Goal: Answer question/provide support

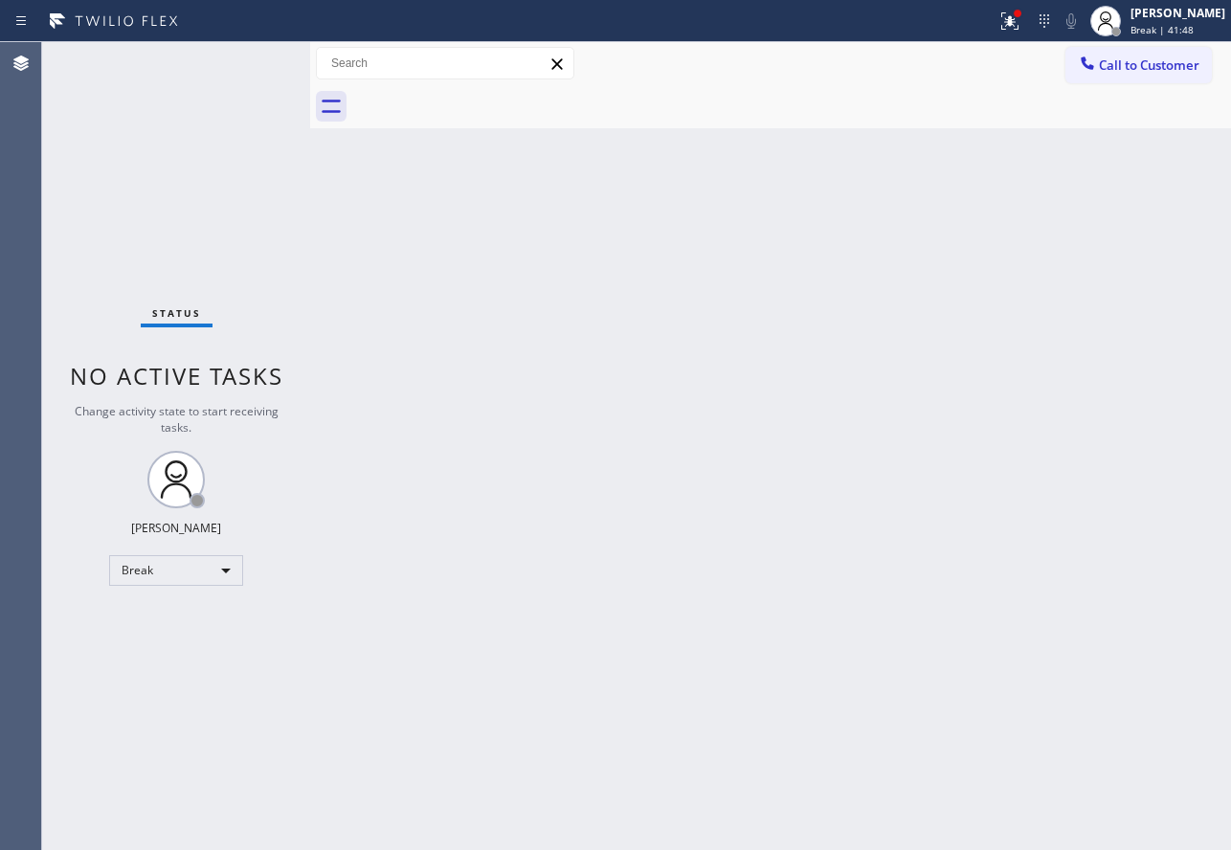
click at [535, 189] on div "Back to Dashboard Change Sender ID Customers Technicians Select a contact Outbo…" at bounding box center [770, 446] width 921 height 808
click at [1144, 68] on span "Call to Customer" at bounding box center [1149, 64] width 101 height 17
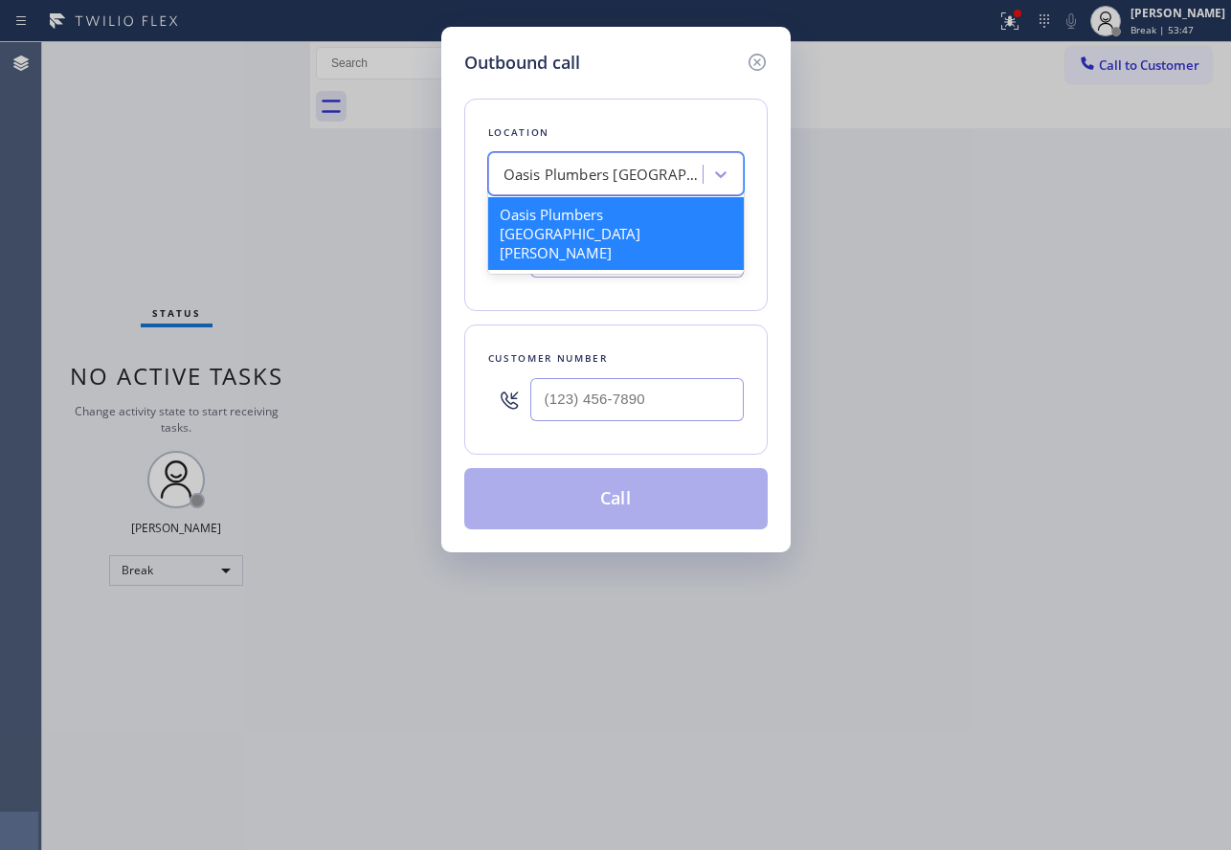
click at [619, 181] on div "Oasis Plumbers [GEOGRAPHIC_DATA][PERSON_NAME]" at bounding box center [604, 175] width 201 height 22
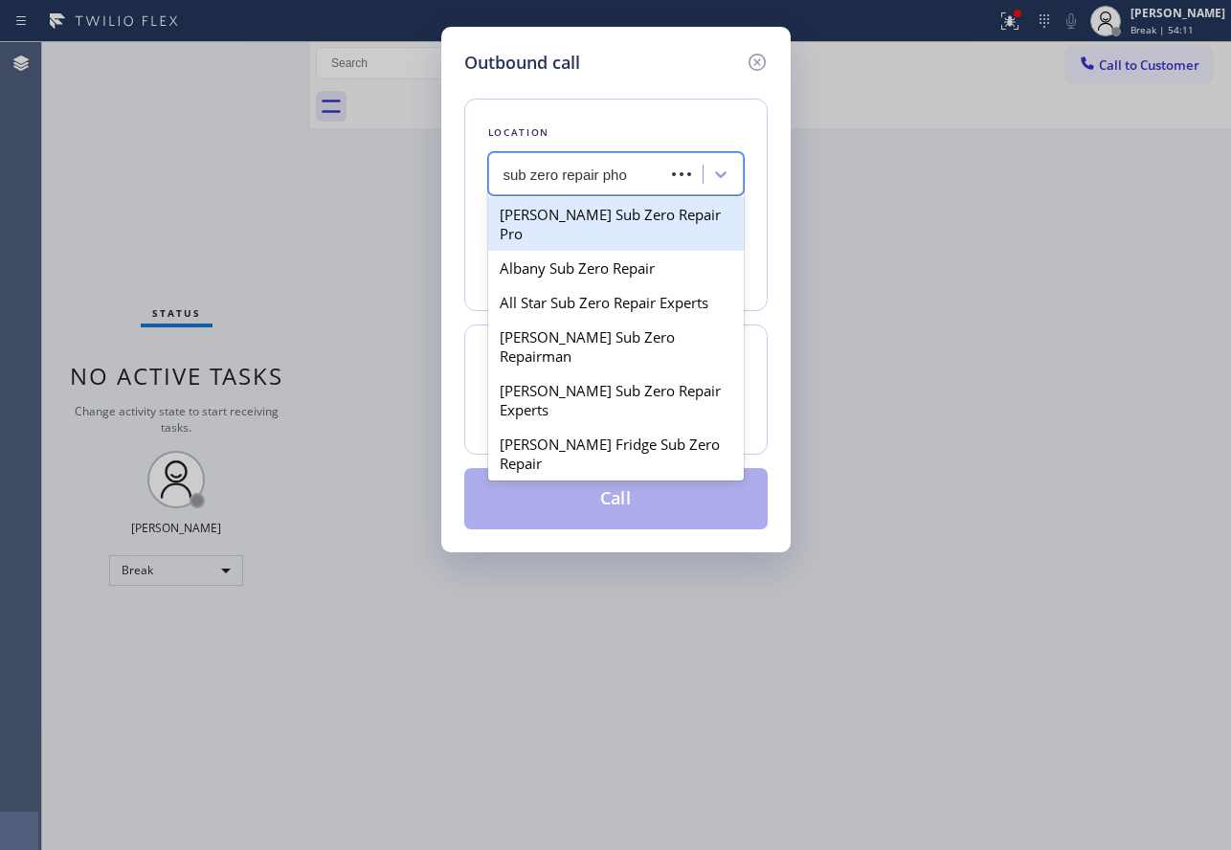
type input "sub zero repair phoe"
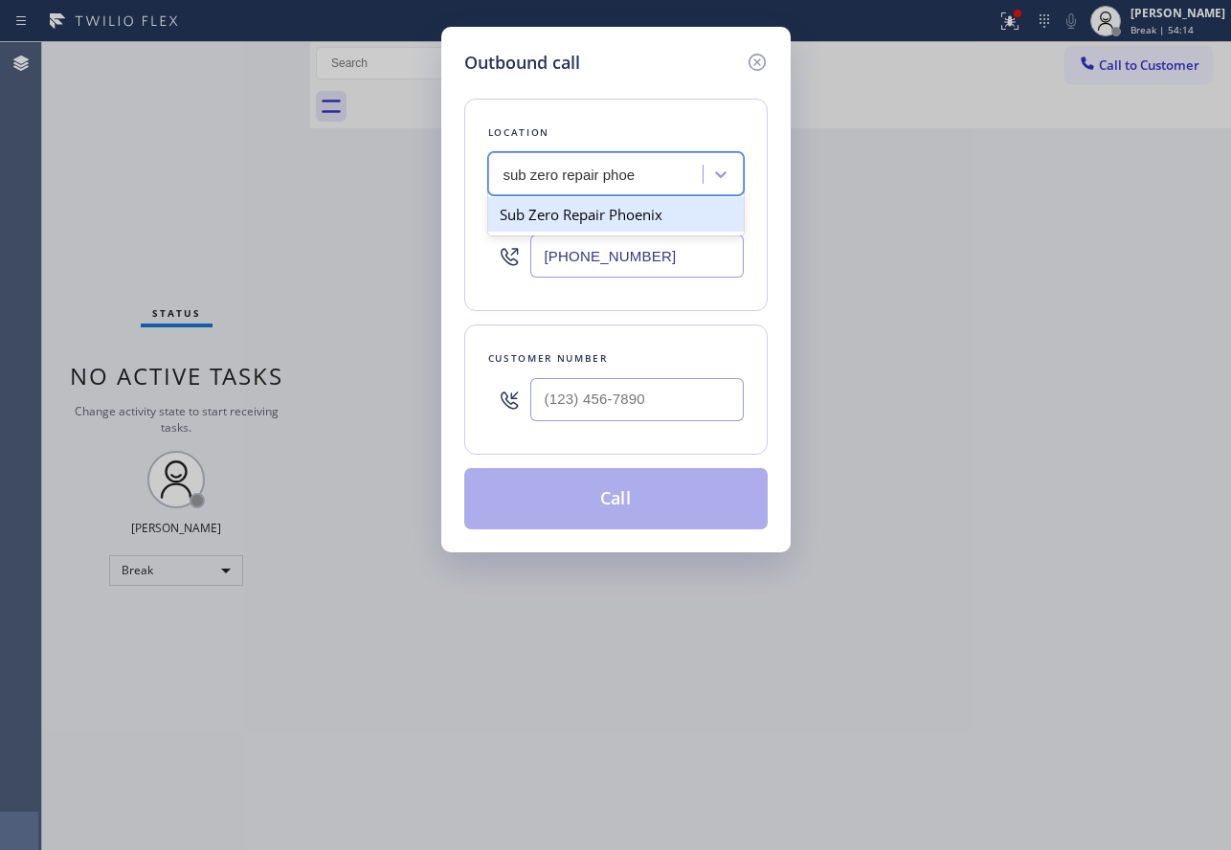
click at [671, 209] on div "Sub Zero Repair Phoenix" at bounding box center [616, 214] width 256 height 34
type input "[PHONE_NUMBER]"
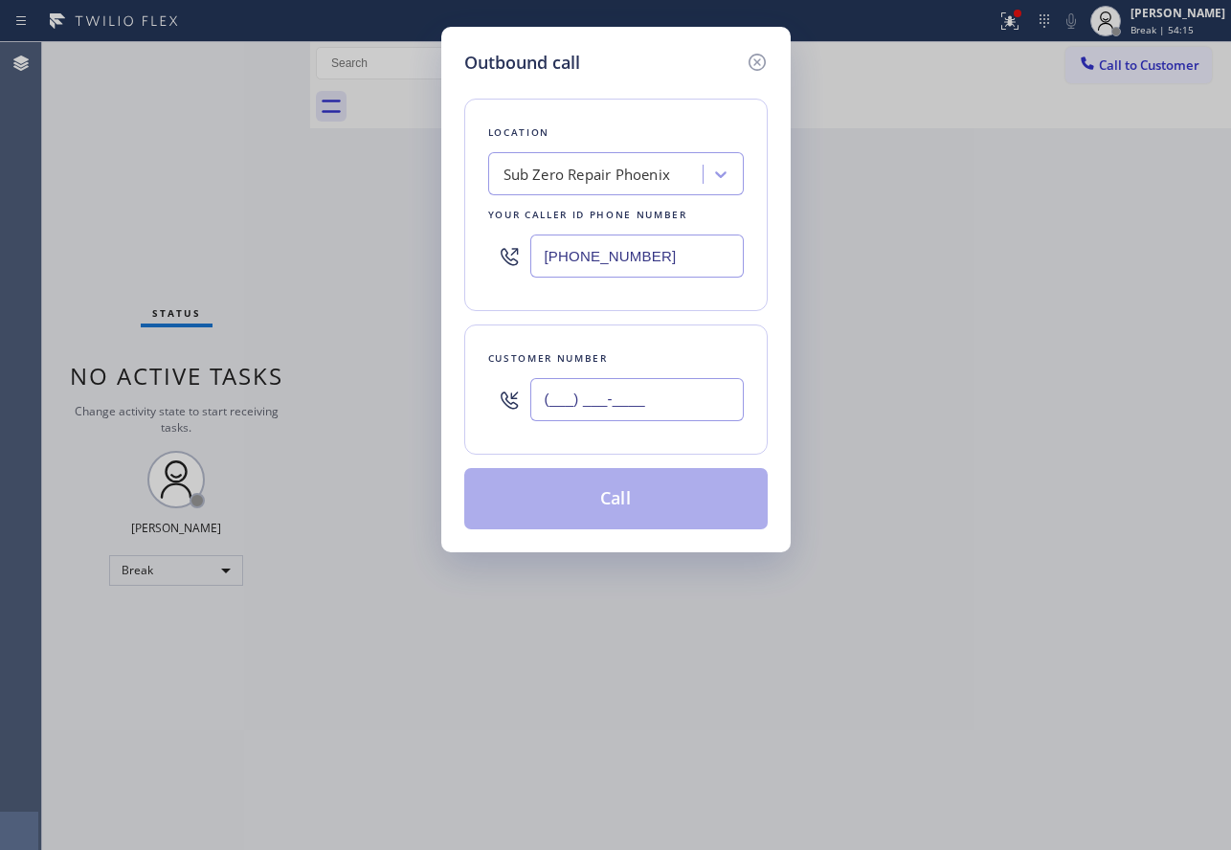
click at [644, 395] on input "(___) ___-____" at bounding box center [637, 399] width 214 height 43
paste input "623) 703-4888"
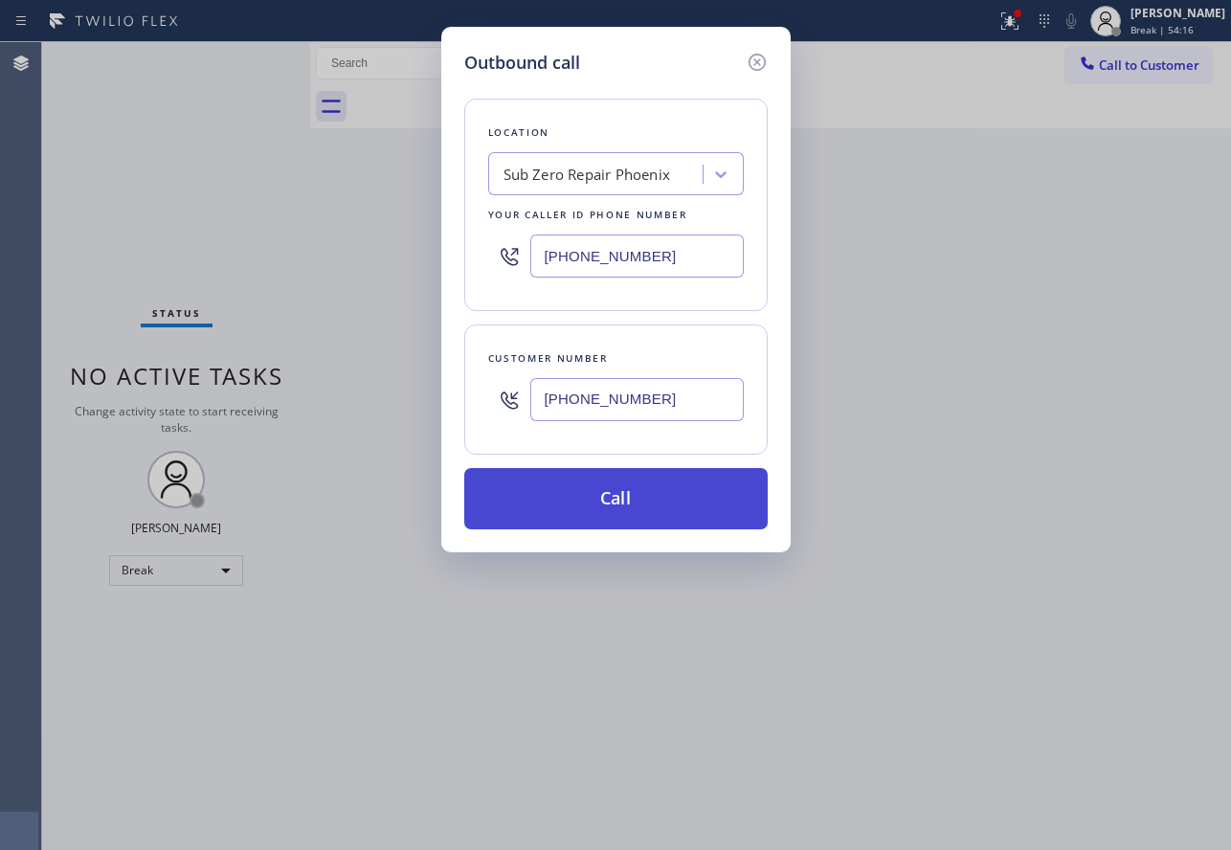
type input "[PHONE_NUMBER]"
click at [658, 499] on button "Call" at bounding box center [616, 498] width 304 height 61
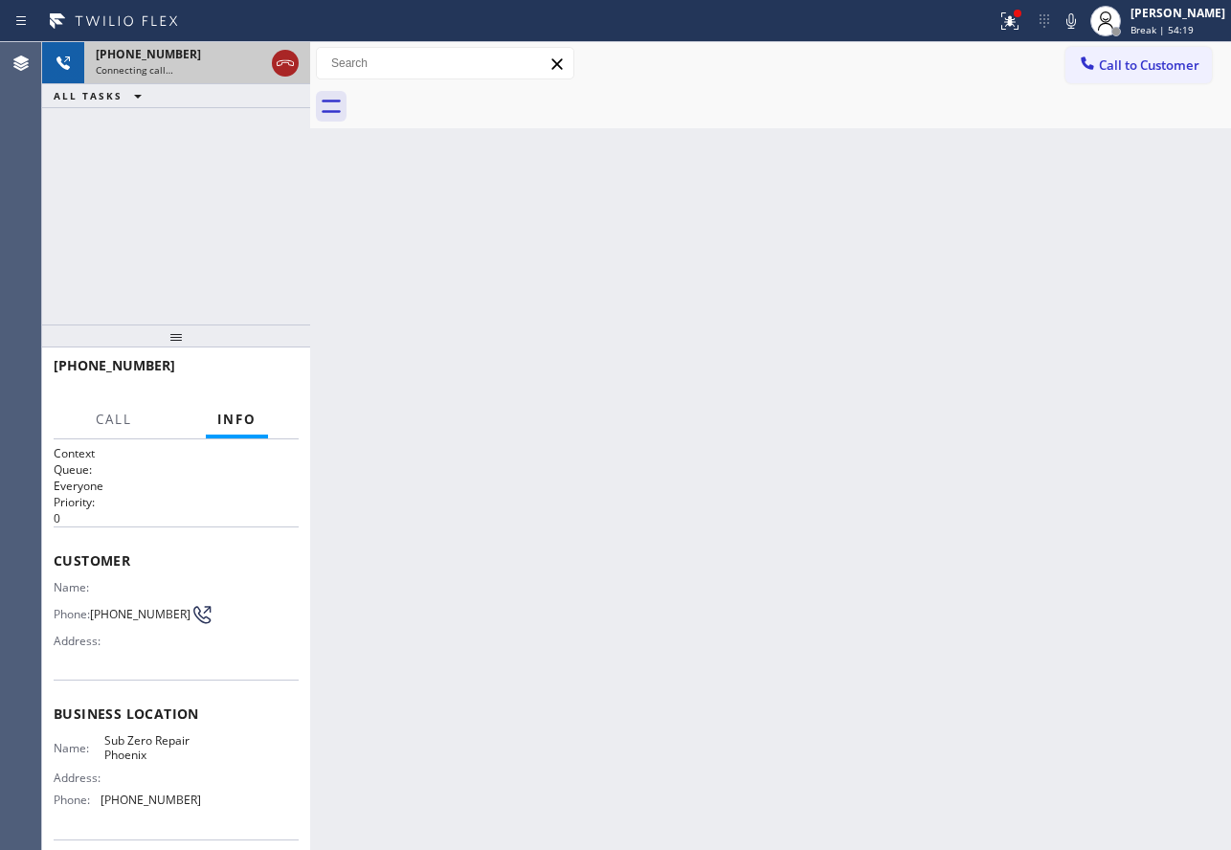
click at [283, 66] on icon at bounding box center [285, 63] width 23 height 23
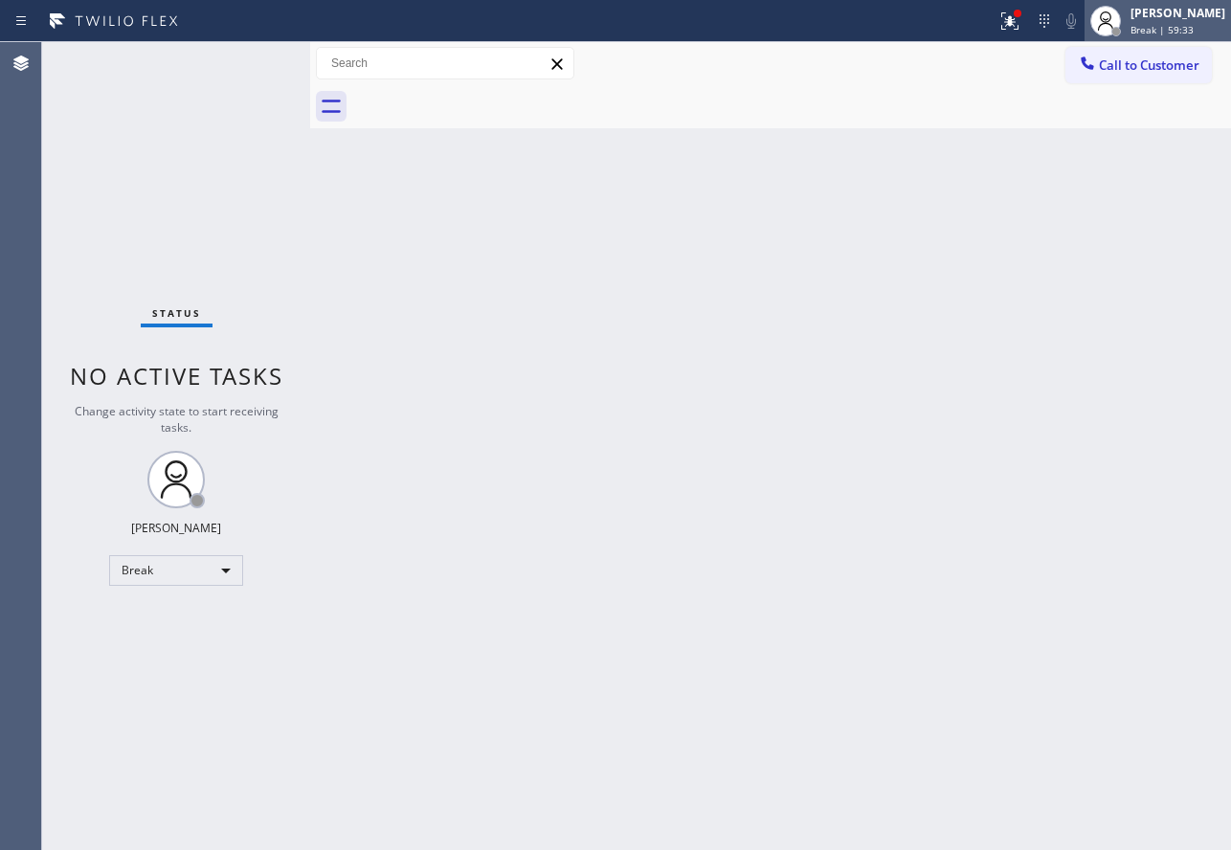
click at [1202, 22] on div "[PERSON_NAME] Break | 59:33" at bounding box center [1179, 21] width 104 height 34
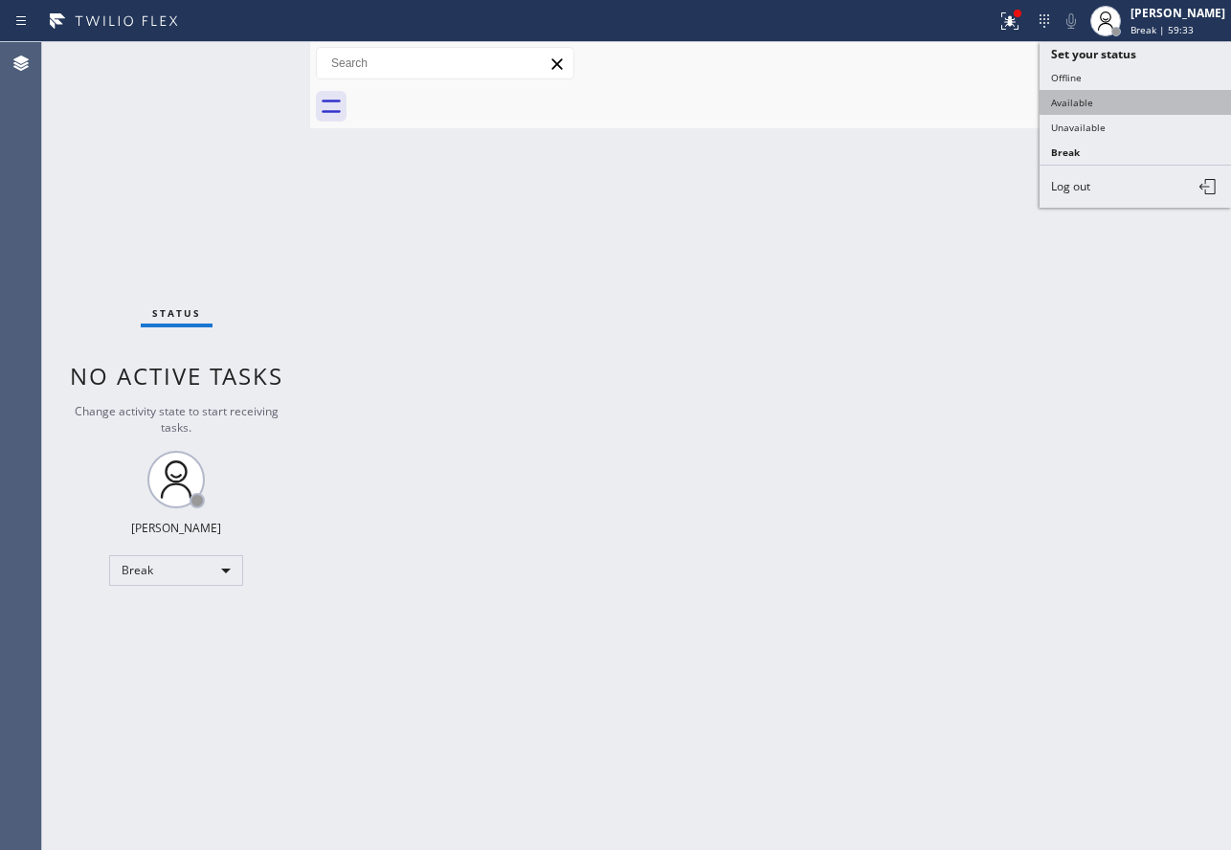
click at [1079, 93] on button "Available" at bounding box center [1135, 102] width 191 height 25
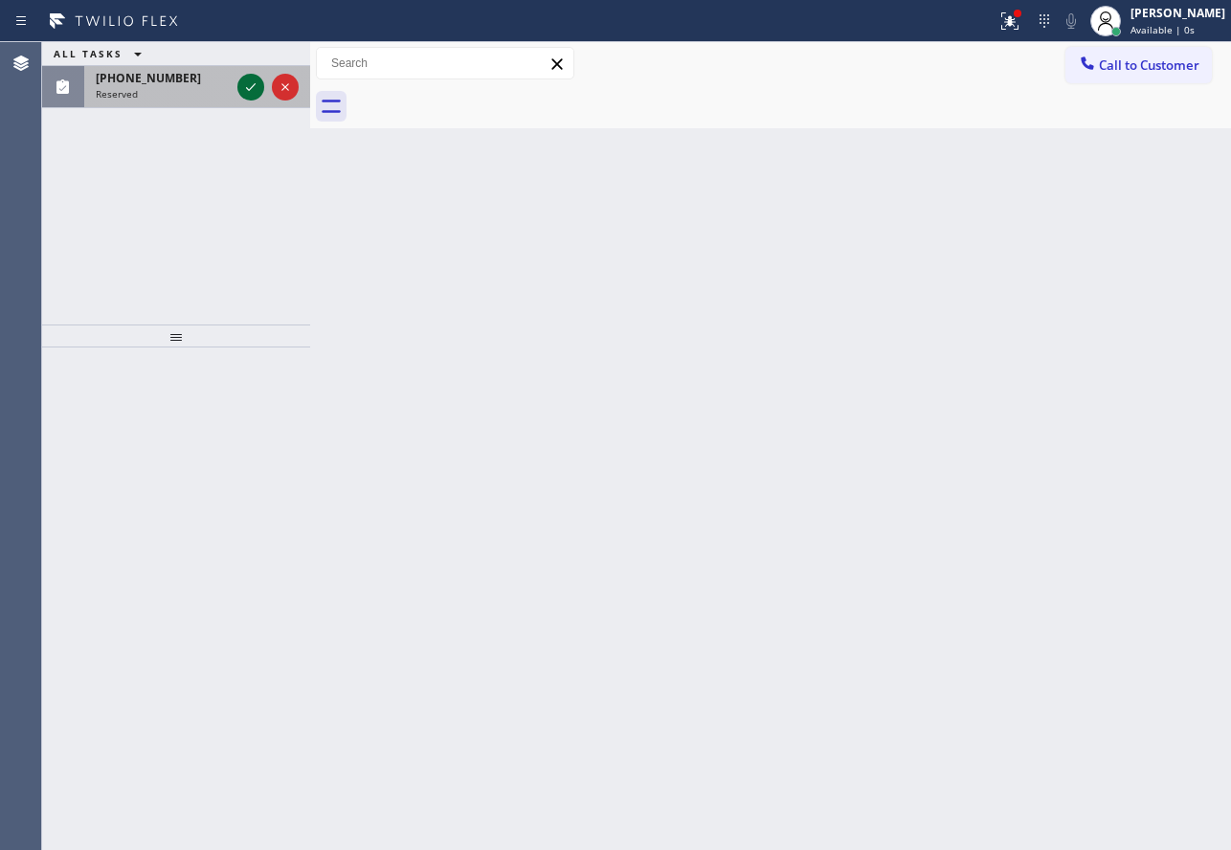
click at [257, 88] on icon at bounding box center [250, 87] width 23 height 23
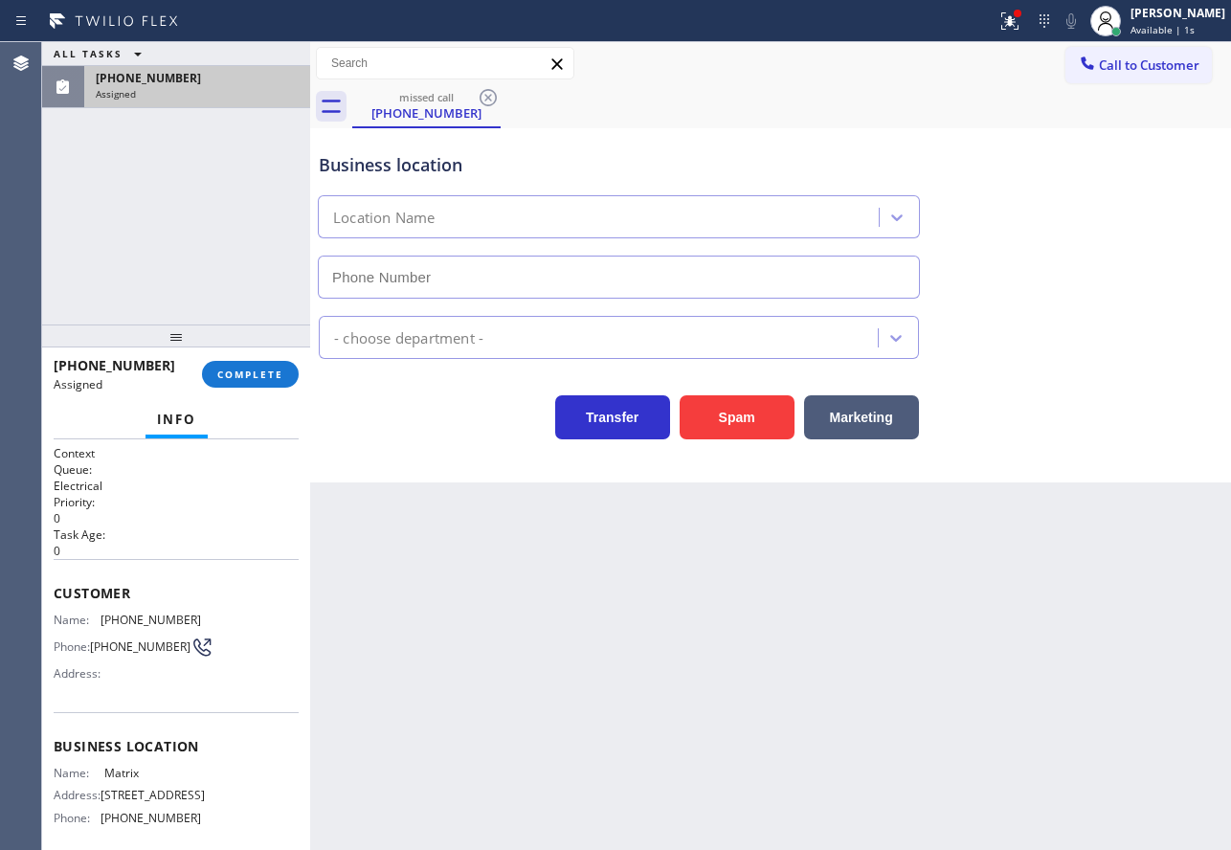
type input "[PHONE_NUMBER]"
click at [251, 377] on span "COMPLETE" at bounding box center [250, 374] width 66 height 13
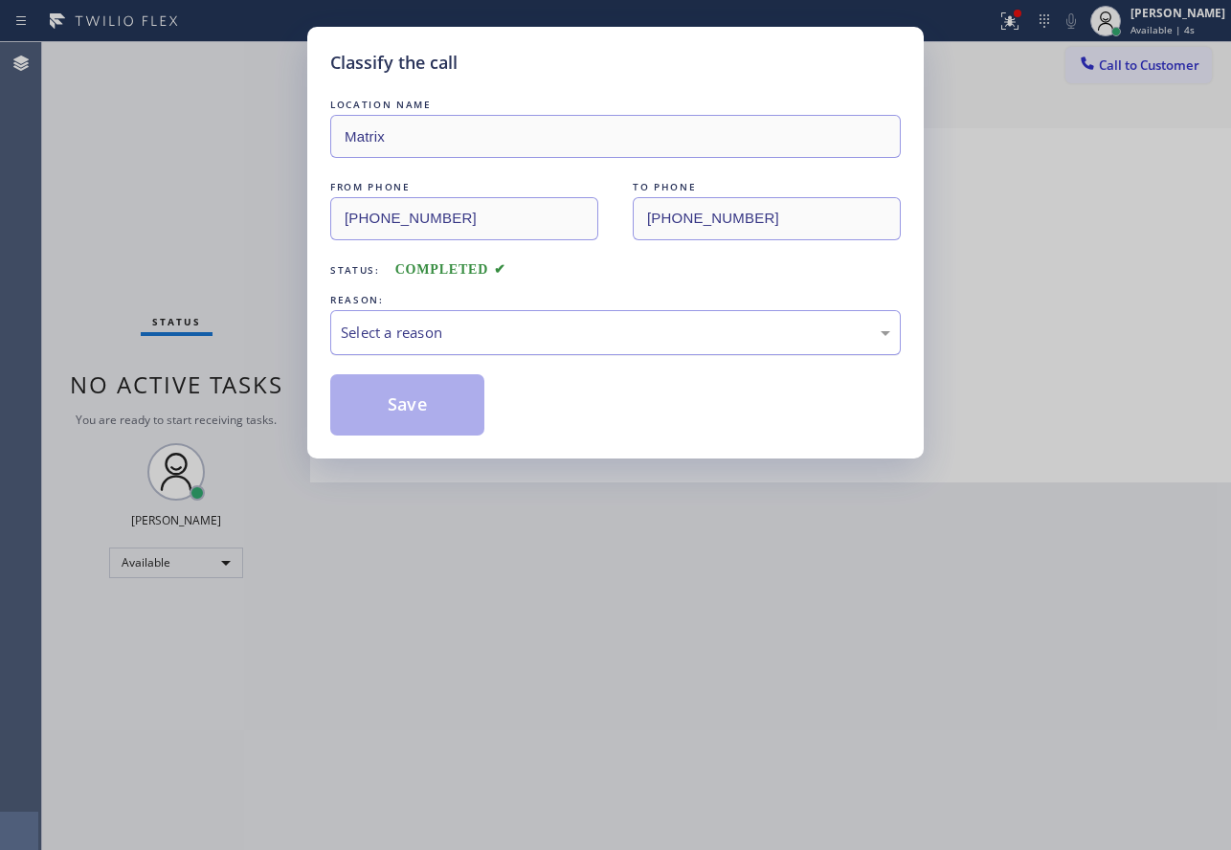
click at [448, 331] on div "Select a reason" at bounding box center [616, 333] width 550 height 22
click at [411, 408] on button "Save" at bounding box center [407, 404] width 154 height 61
